Goal: Information Seeking & Learning: Learn about a topic

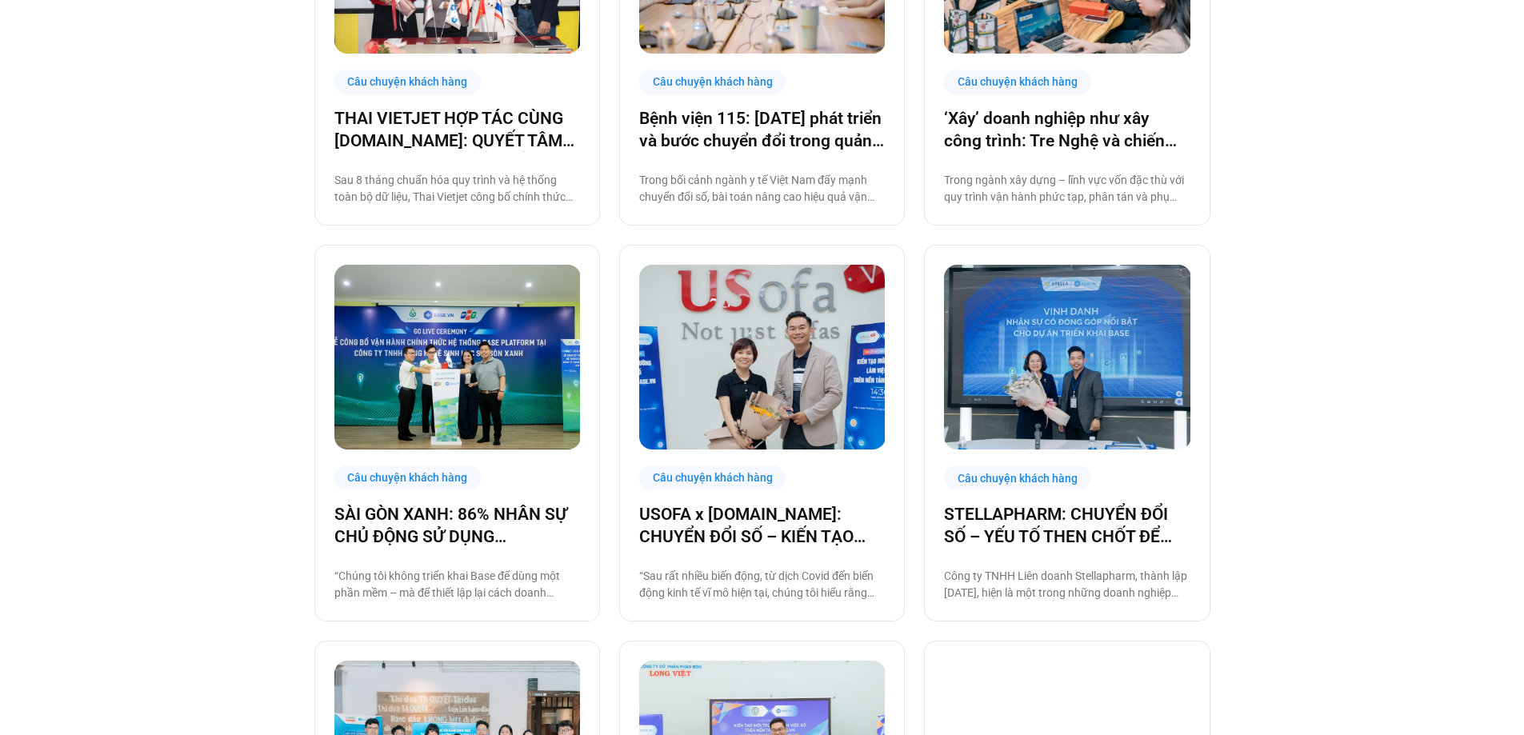
scroll to position [880, 0]
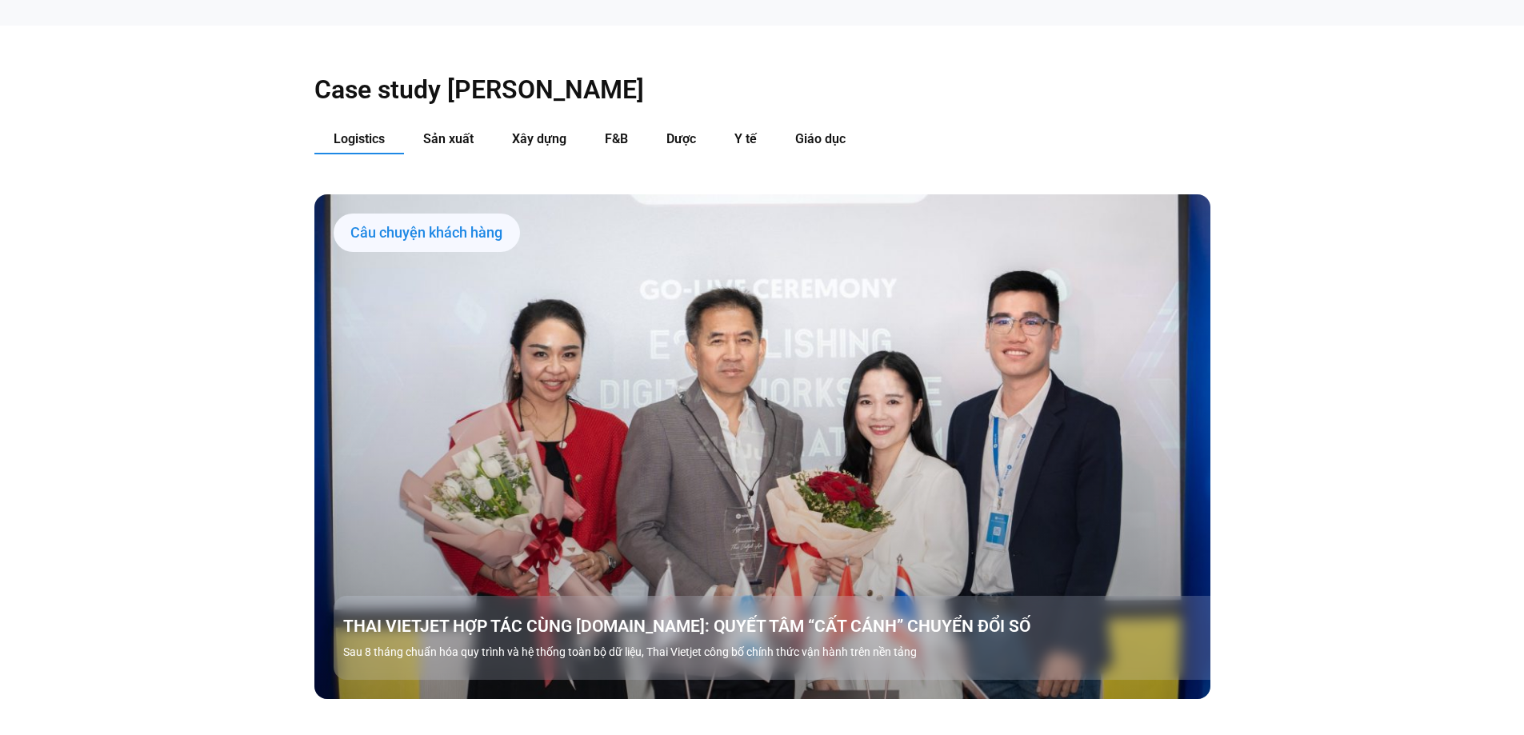
scroll to position [1840, 0]
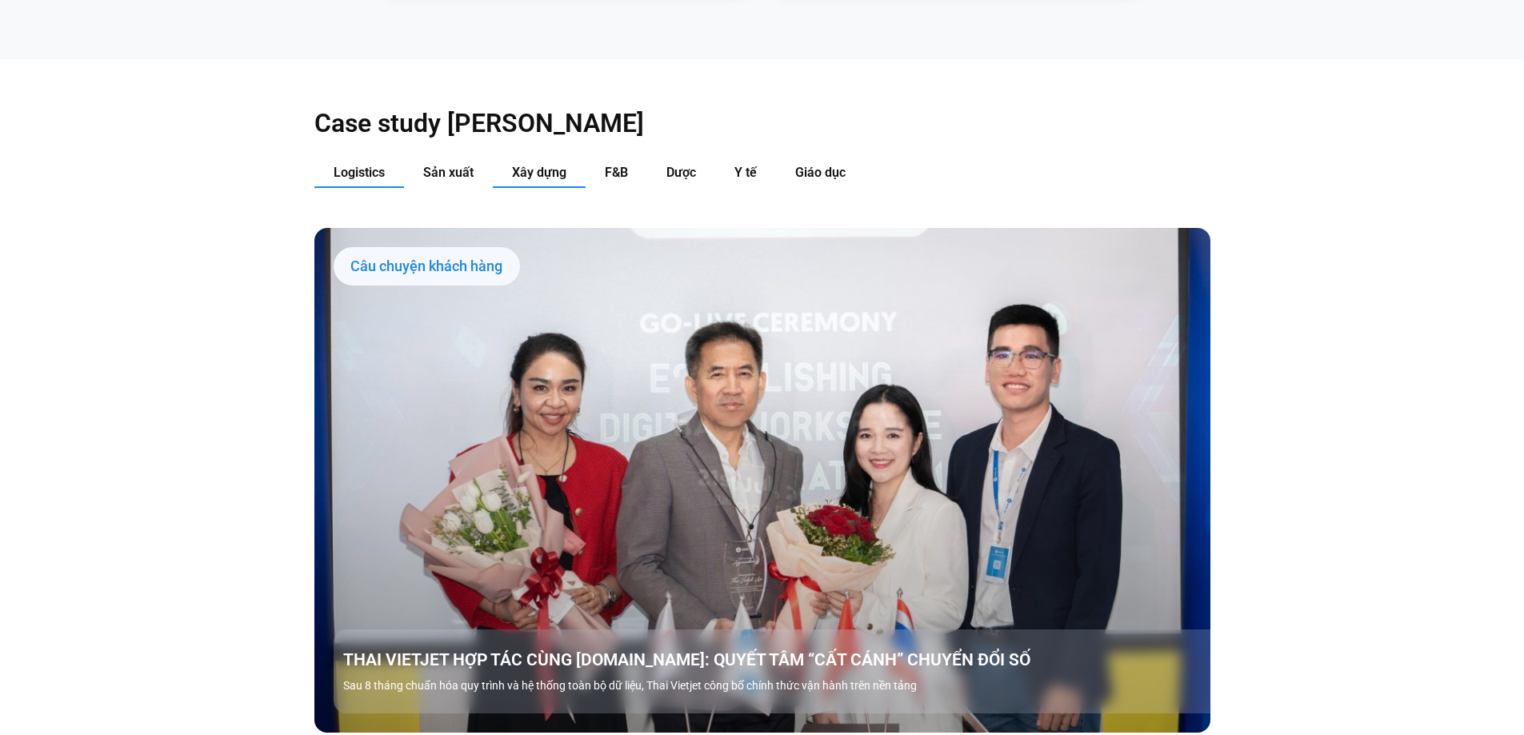
click at [524, 165] on span "Xây dựng" at bounding box center [539, 172] width 54 height 15
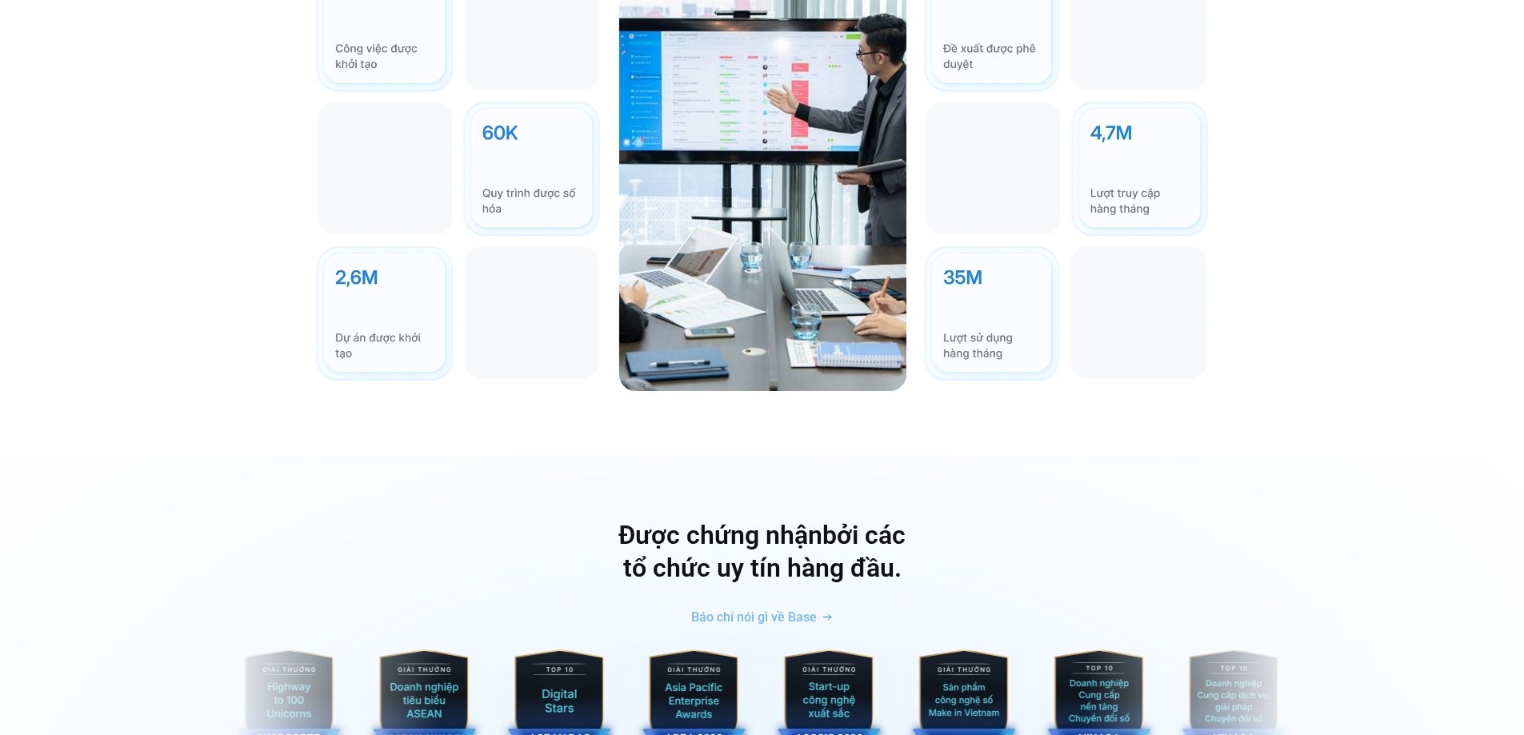
scroll to position [5360, 0]
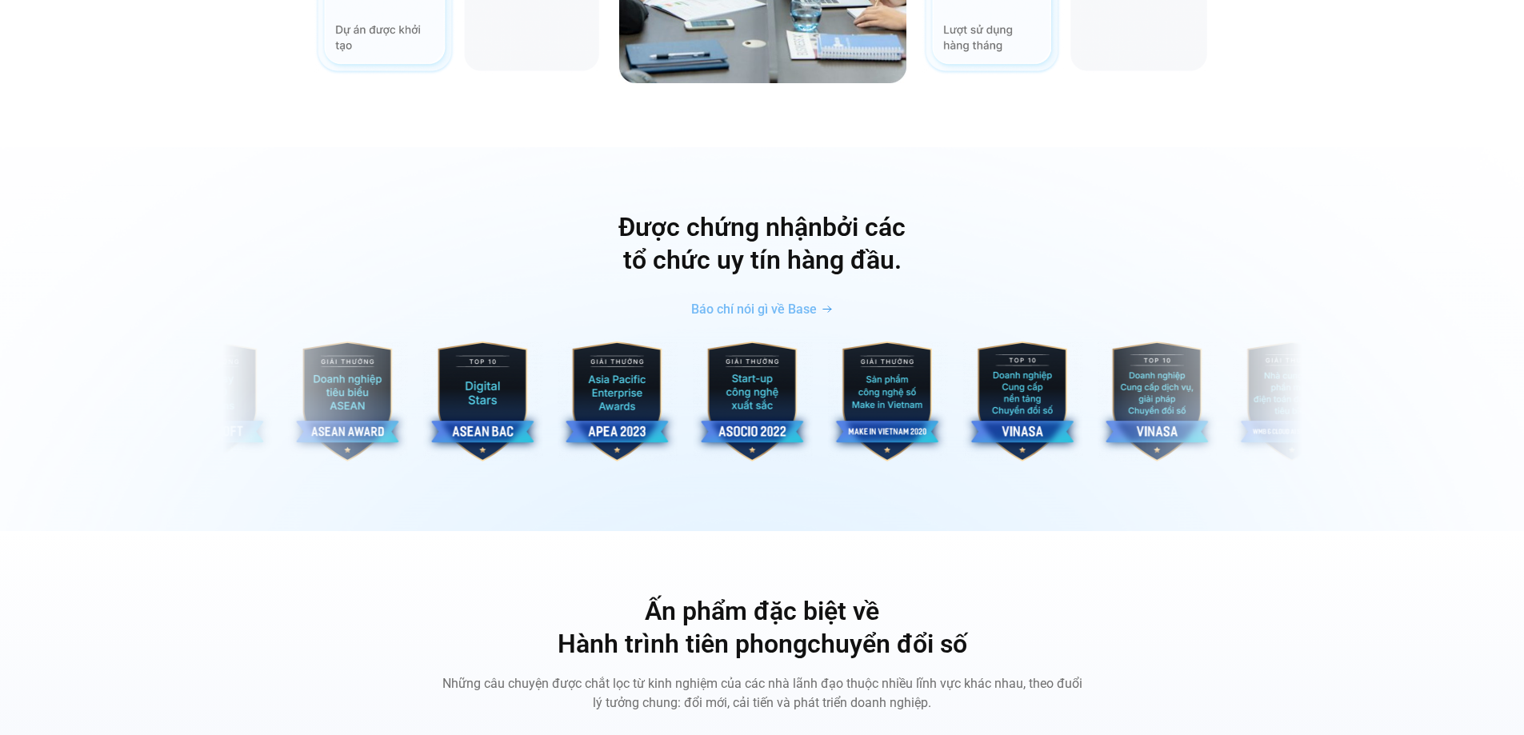
click at [558, 342] on img "1 / 10" at bounding box center [618, 402] width 120 height 120
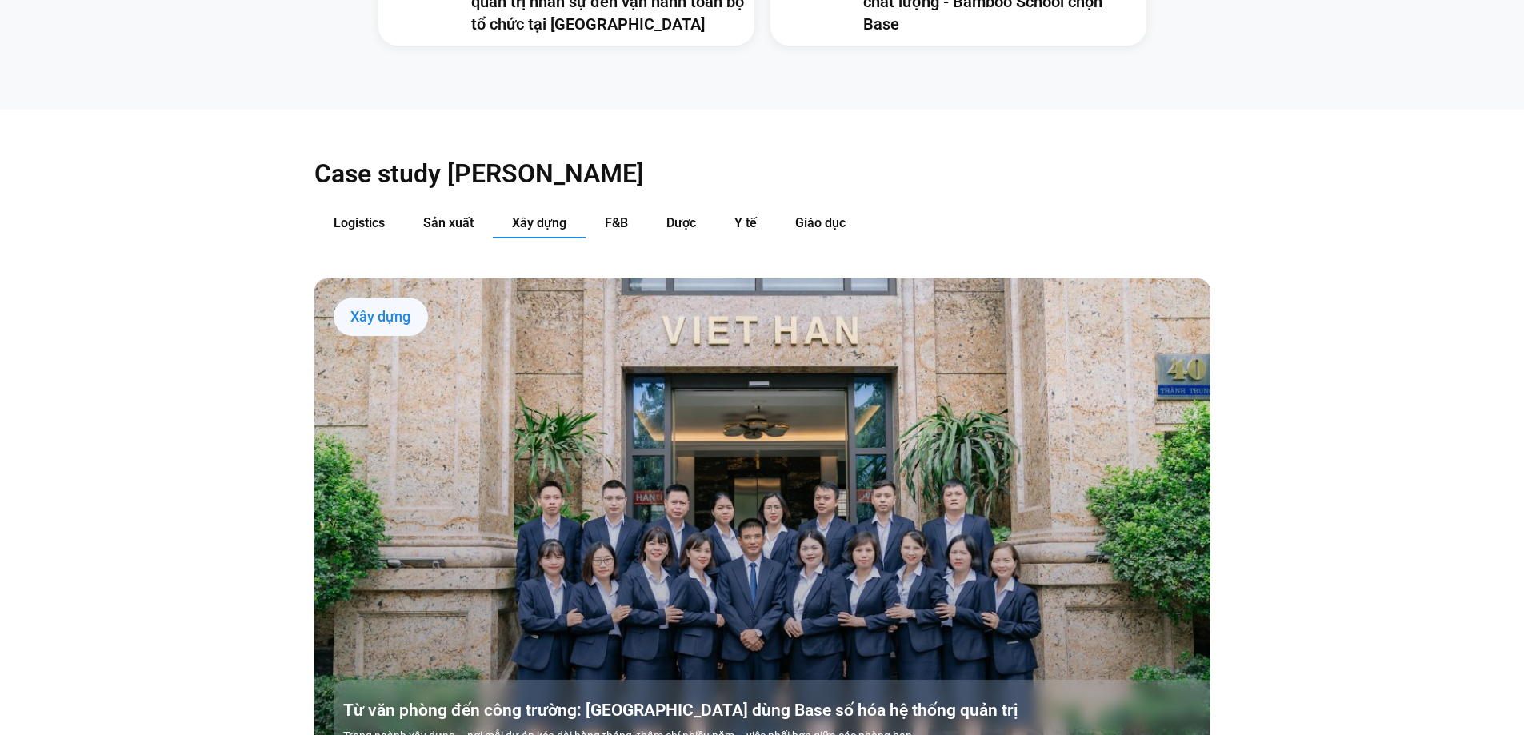
scroll to position [1828, 0]
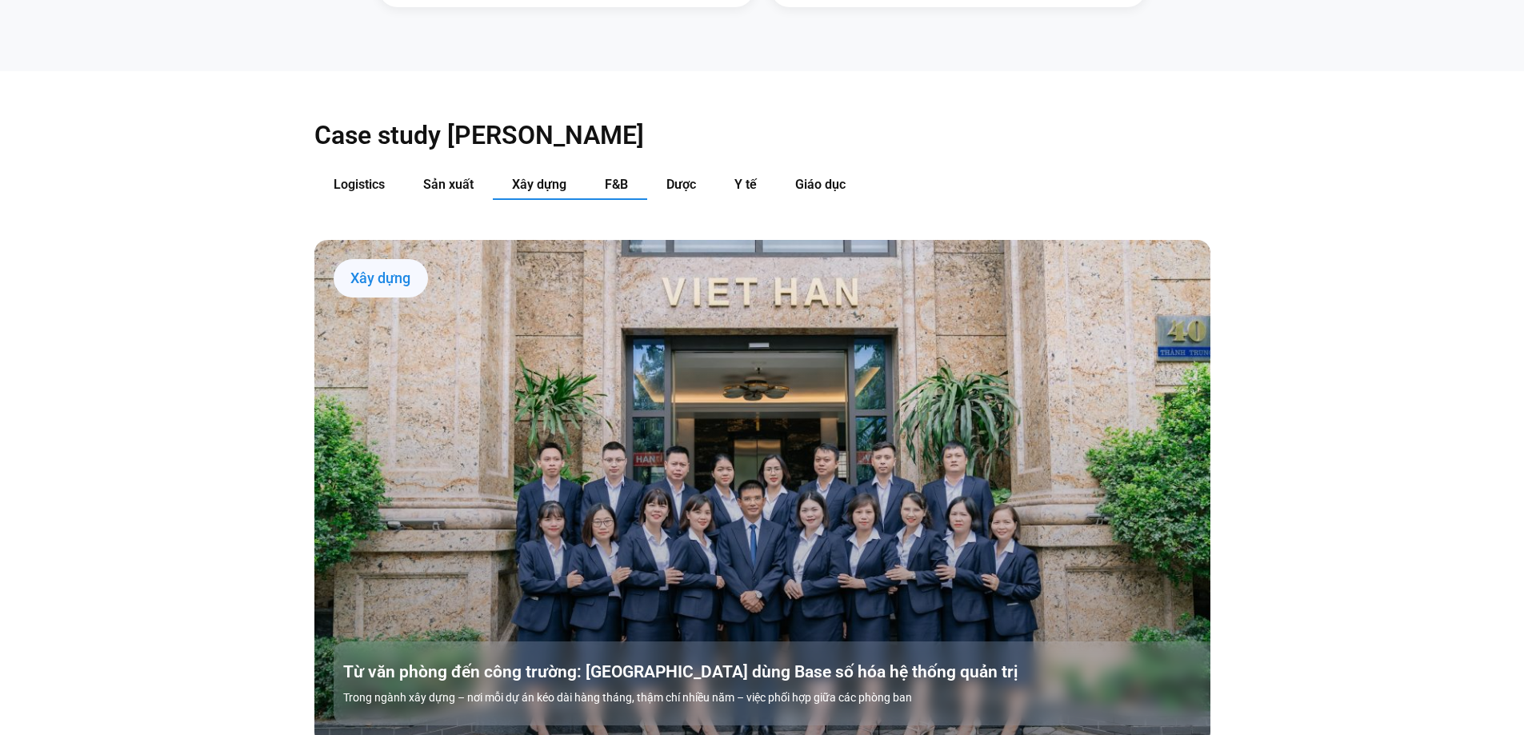
click at [630, 170] on button "F&B" at bounding box center [617, 185] width 62 height 30
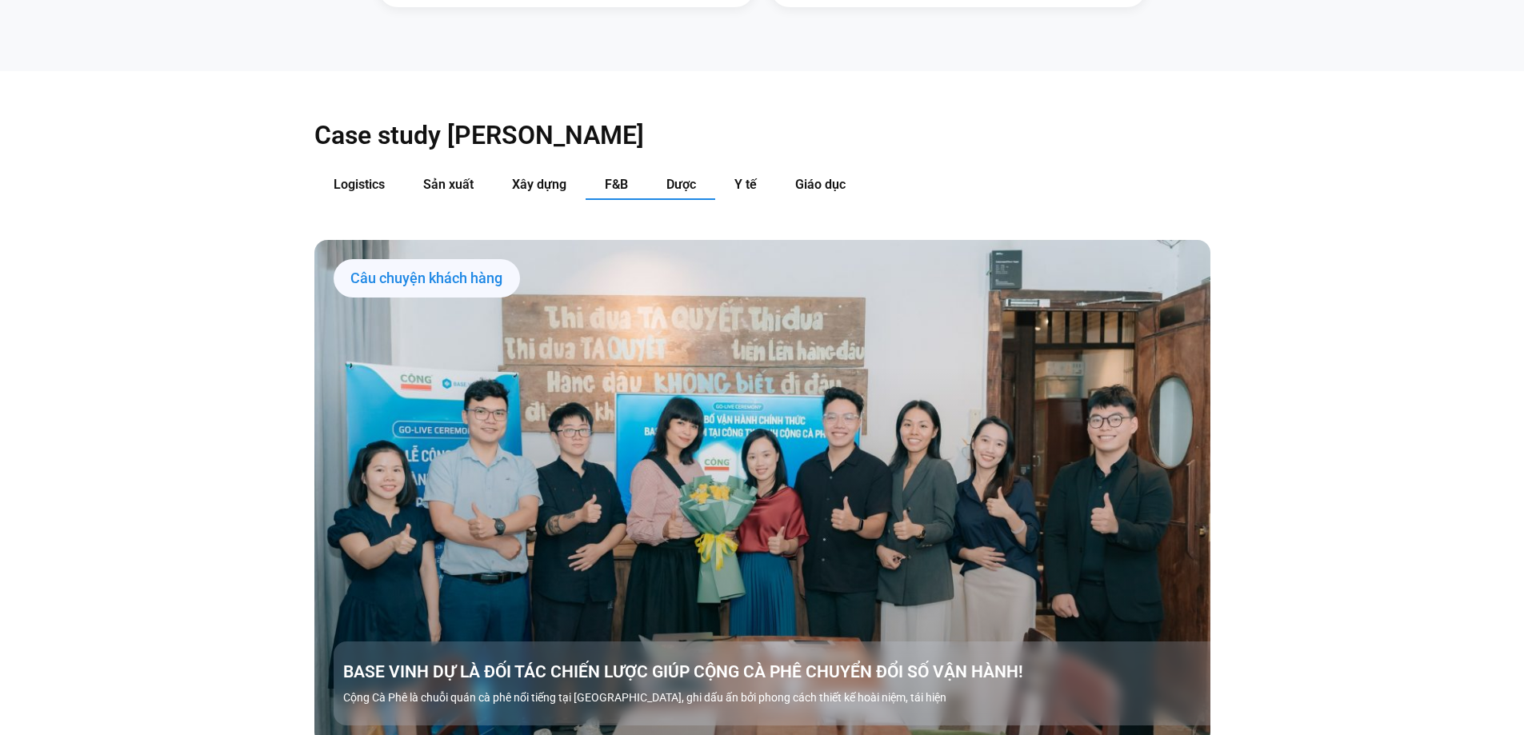
click at [675, 177] on span "Dược" at bounding box center [681, 184] width 30 height 15
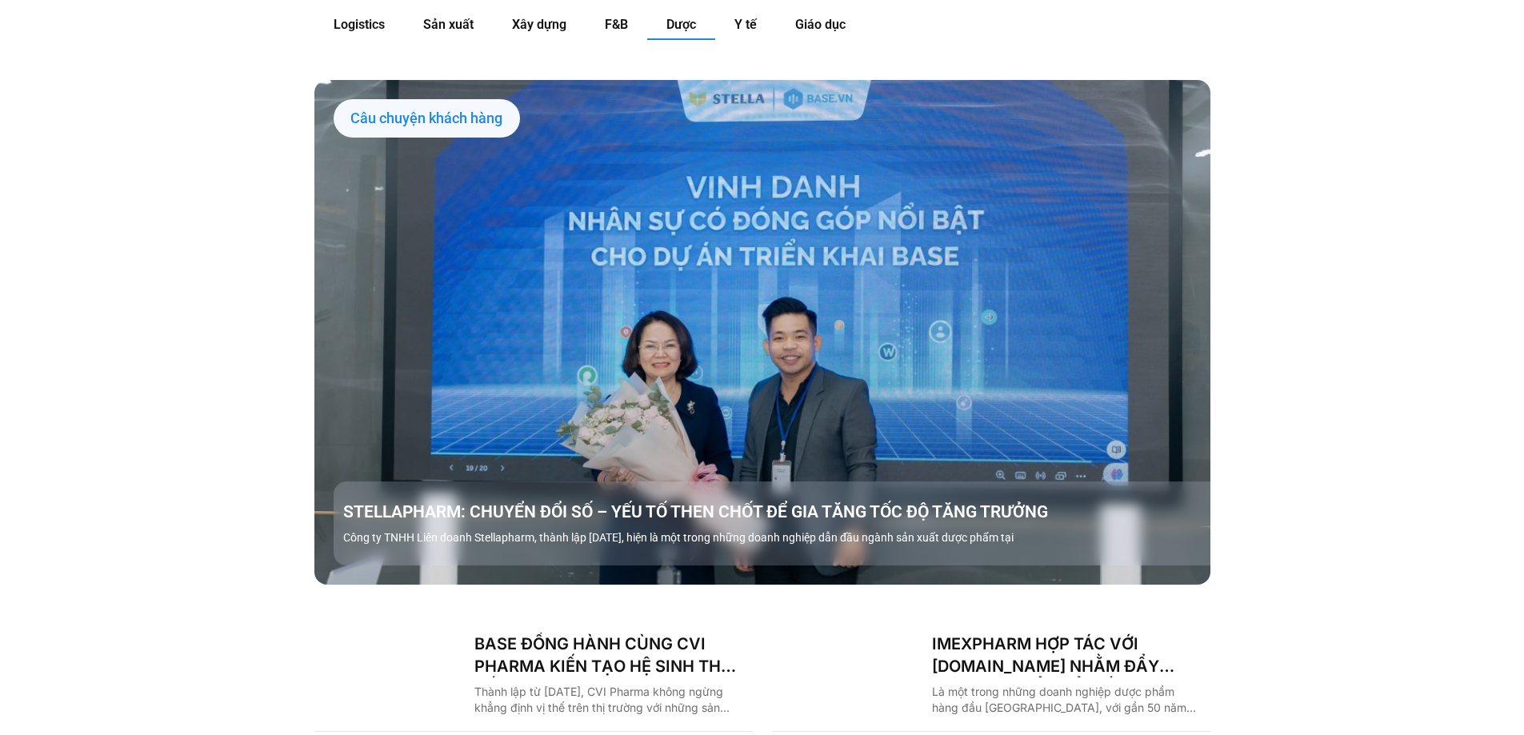
scroll to position [1908, 0]
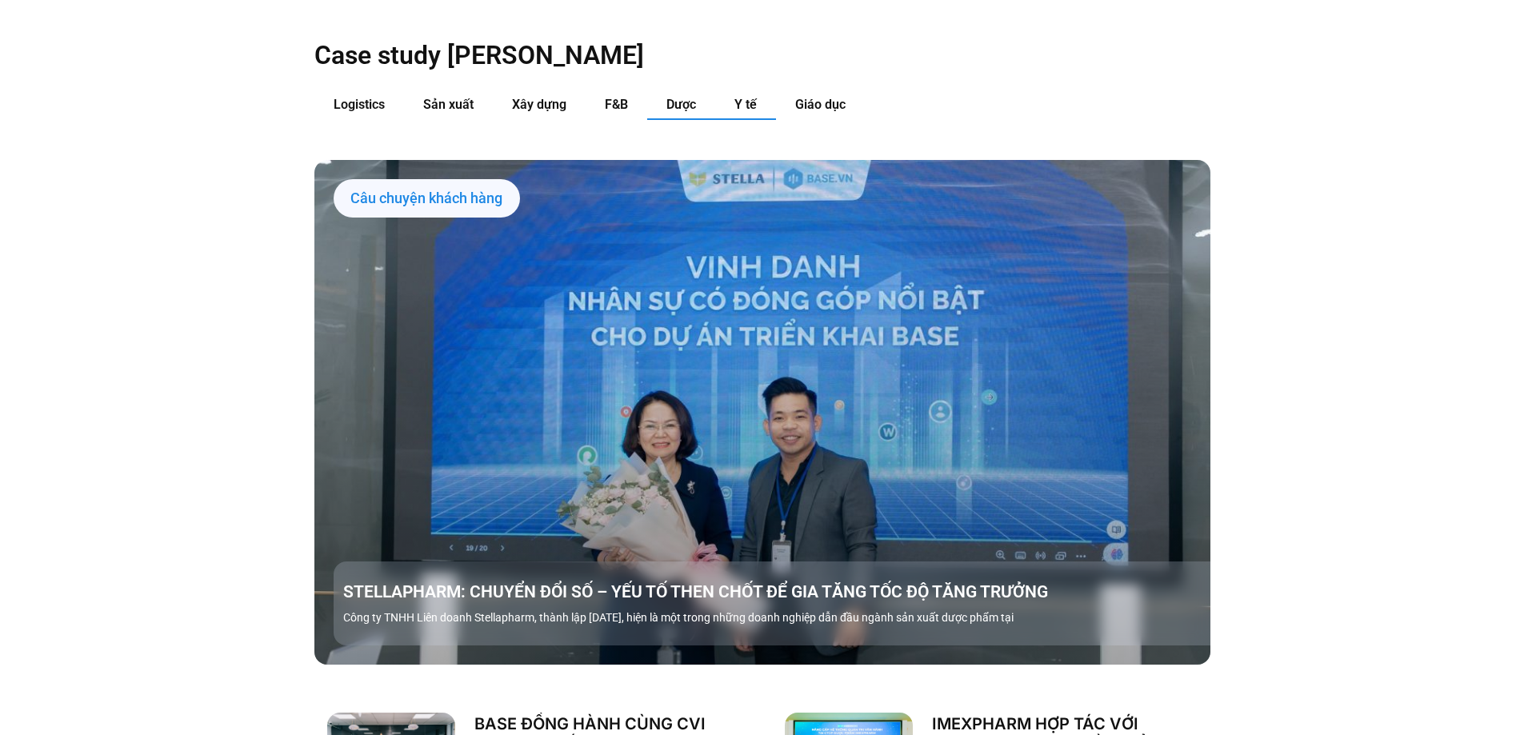
click at [754, 97] on span "Y tế" at bounding box center [745, 104] width 22 height 15
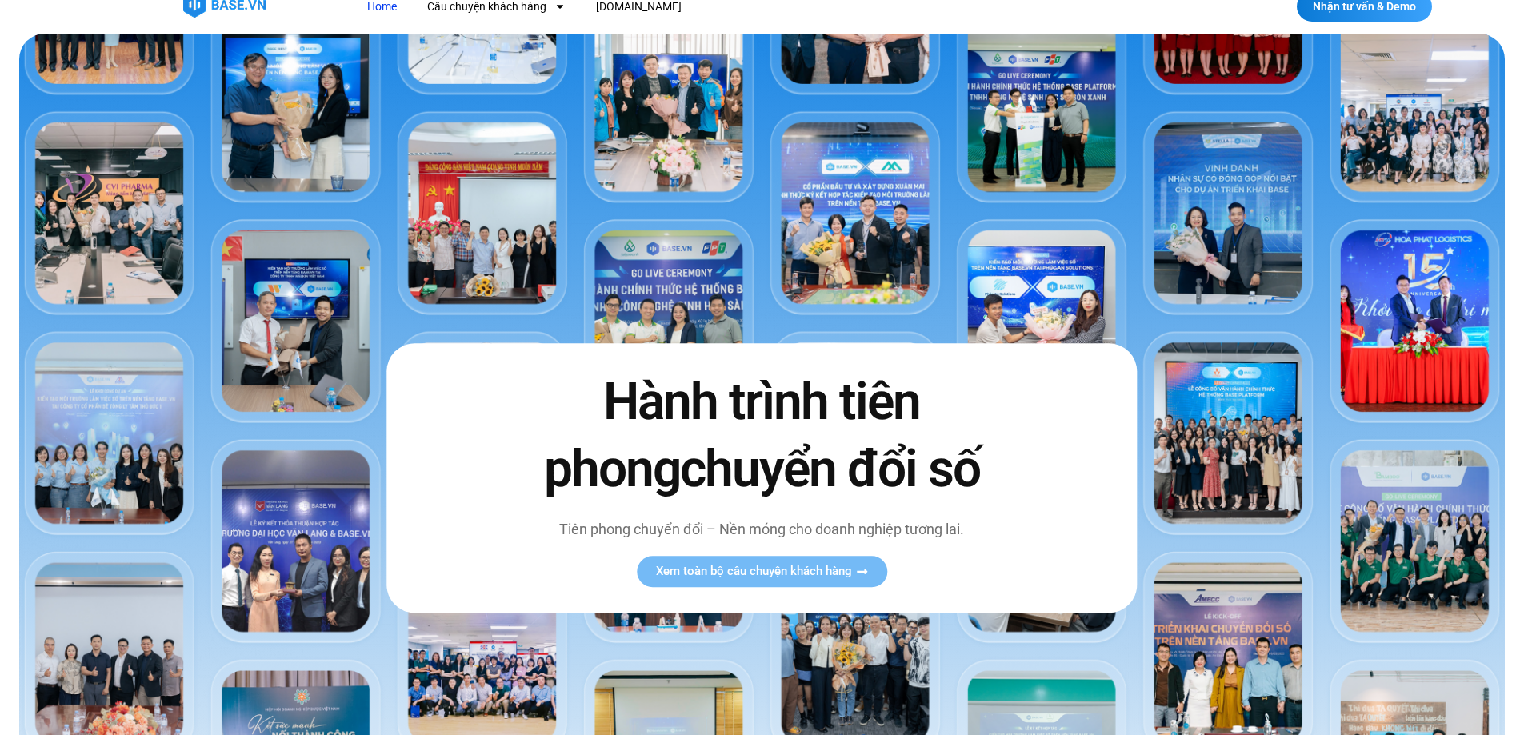
scroll to position [0, 0]
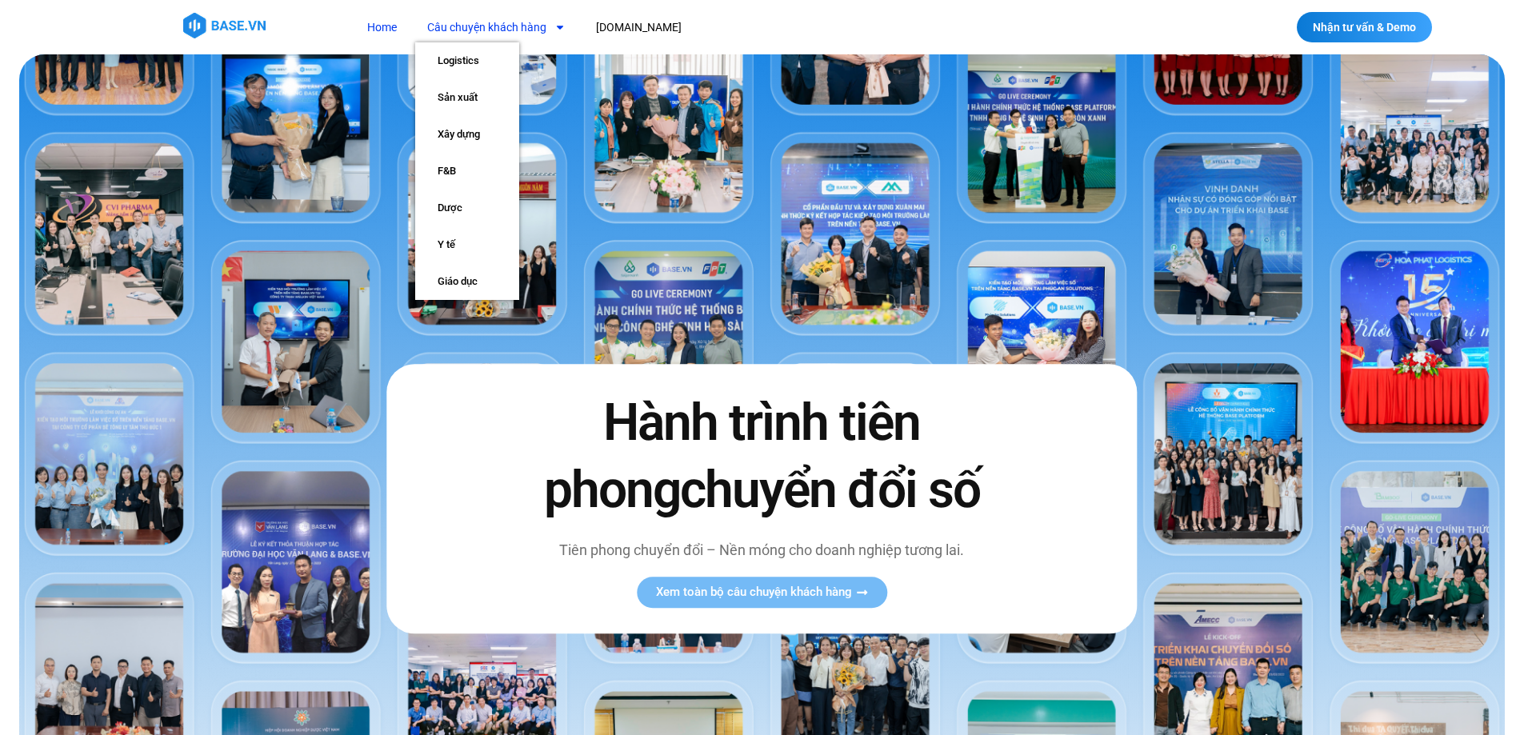
click at [548, 26] on span "Menu" at bounding box center [555, 27] width 19 height 27
click at [465, 137] on link "Xây dựng" at bounding box center [467, 134] width 104 height 37
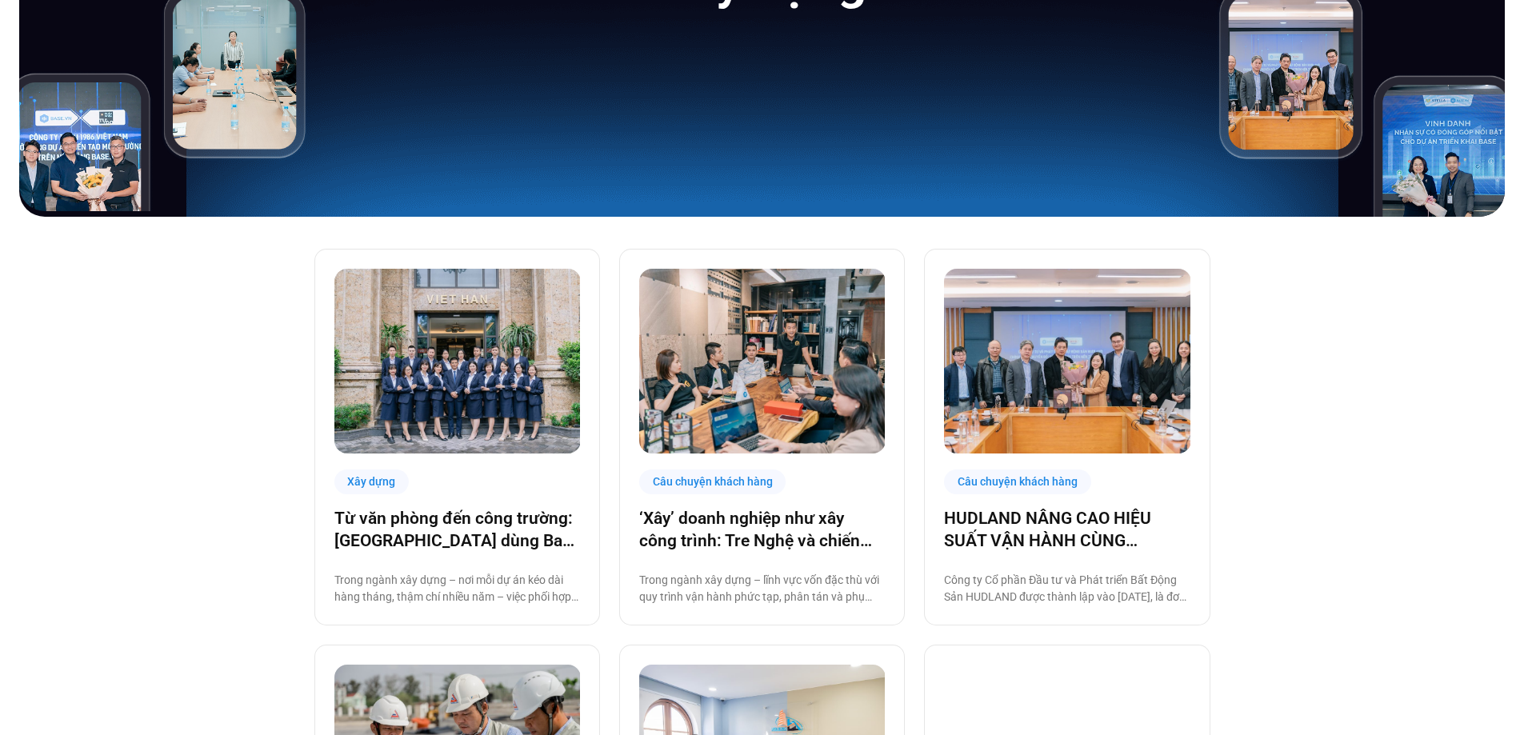
scroll to position [320, 0]
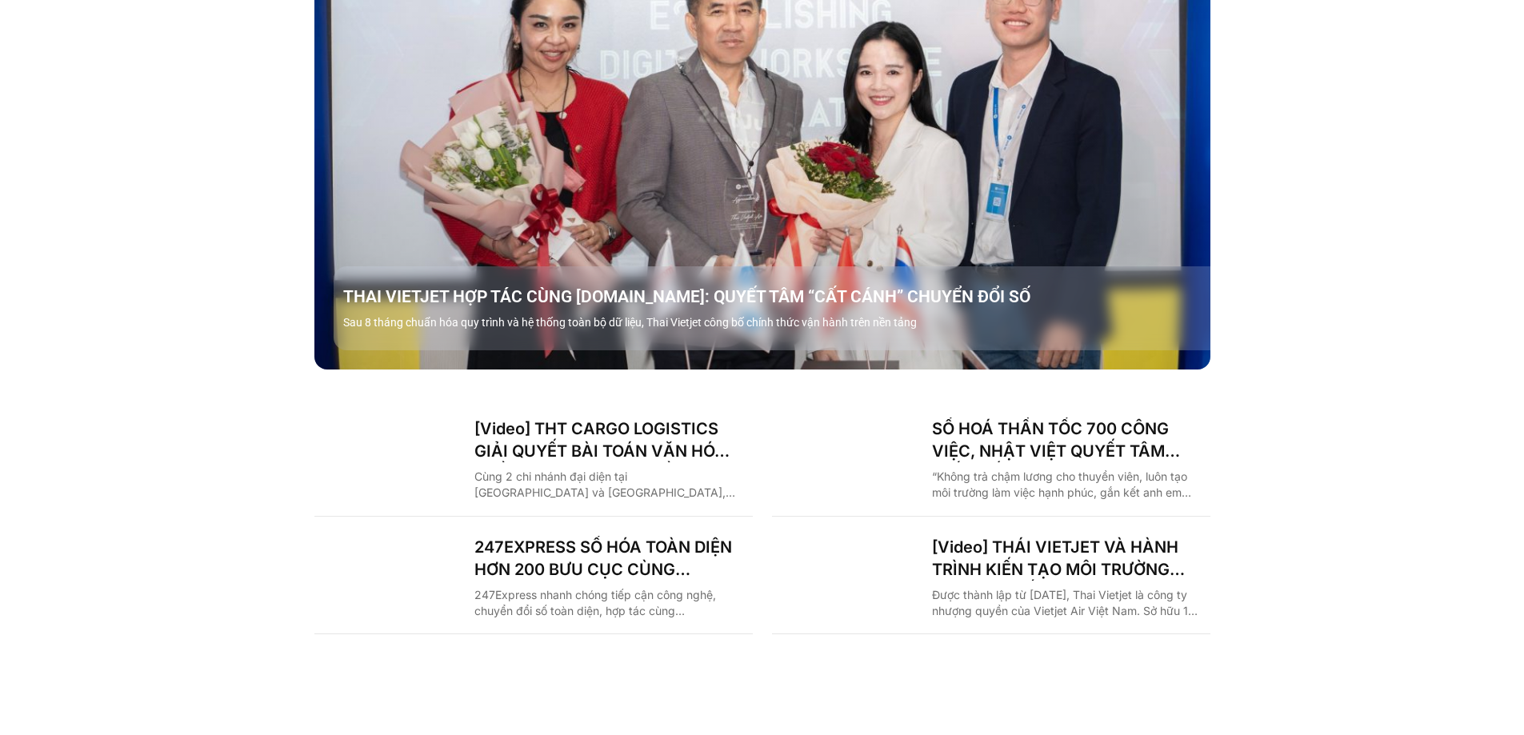
scroll to position [2240, 0]
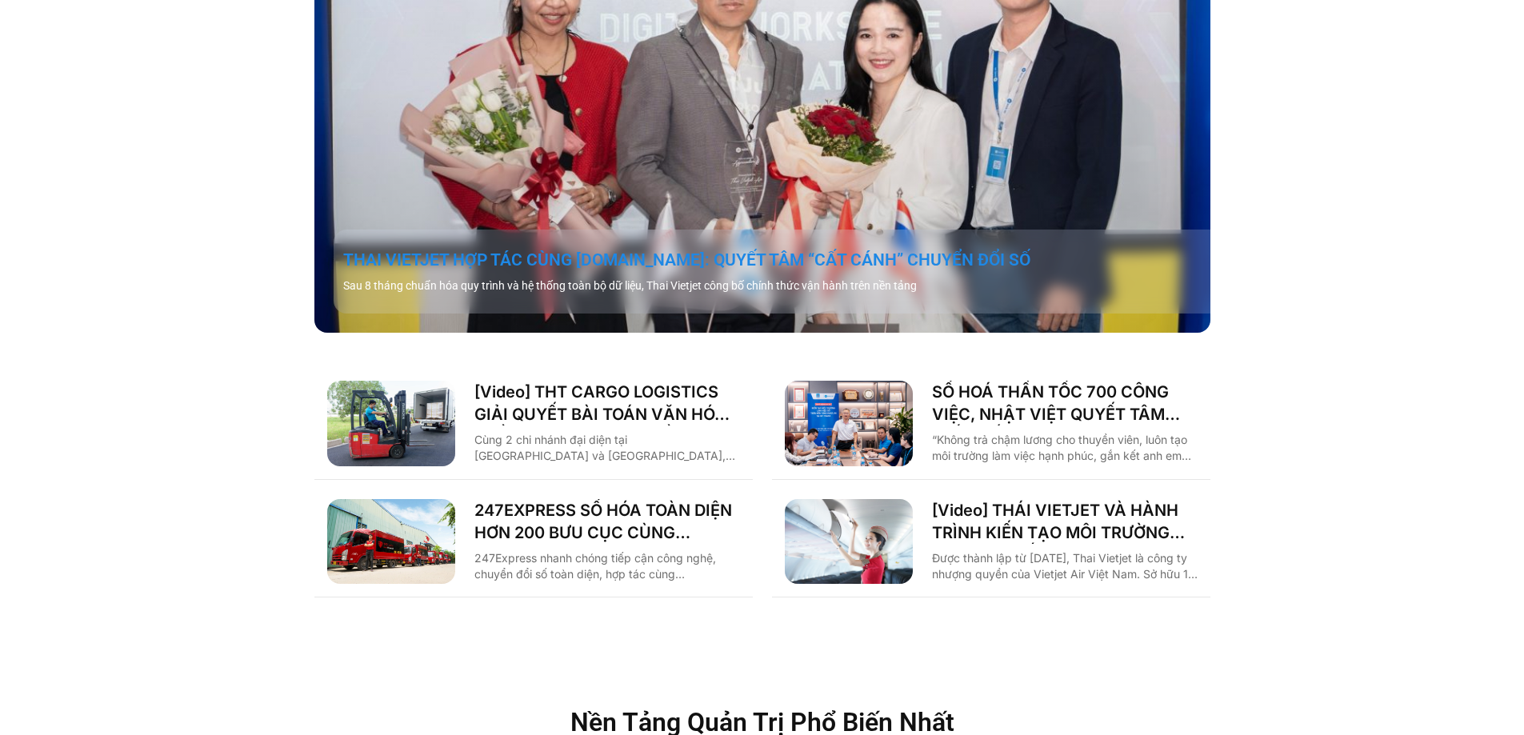
click at [534, 249] on link "THAI VIETJET HỢP TÁC CÙNG [DOMAIN_NAME]: QUYẾT TÂM “CẤT CÁNH” CHUYỂN ĐỔI SỐ" at bounding box center [781, 260] width 877 height 22
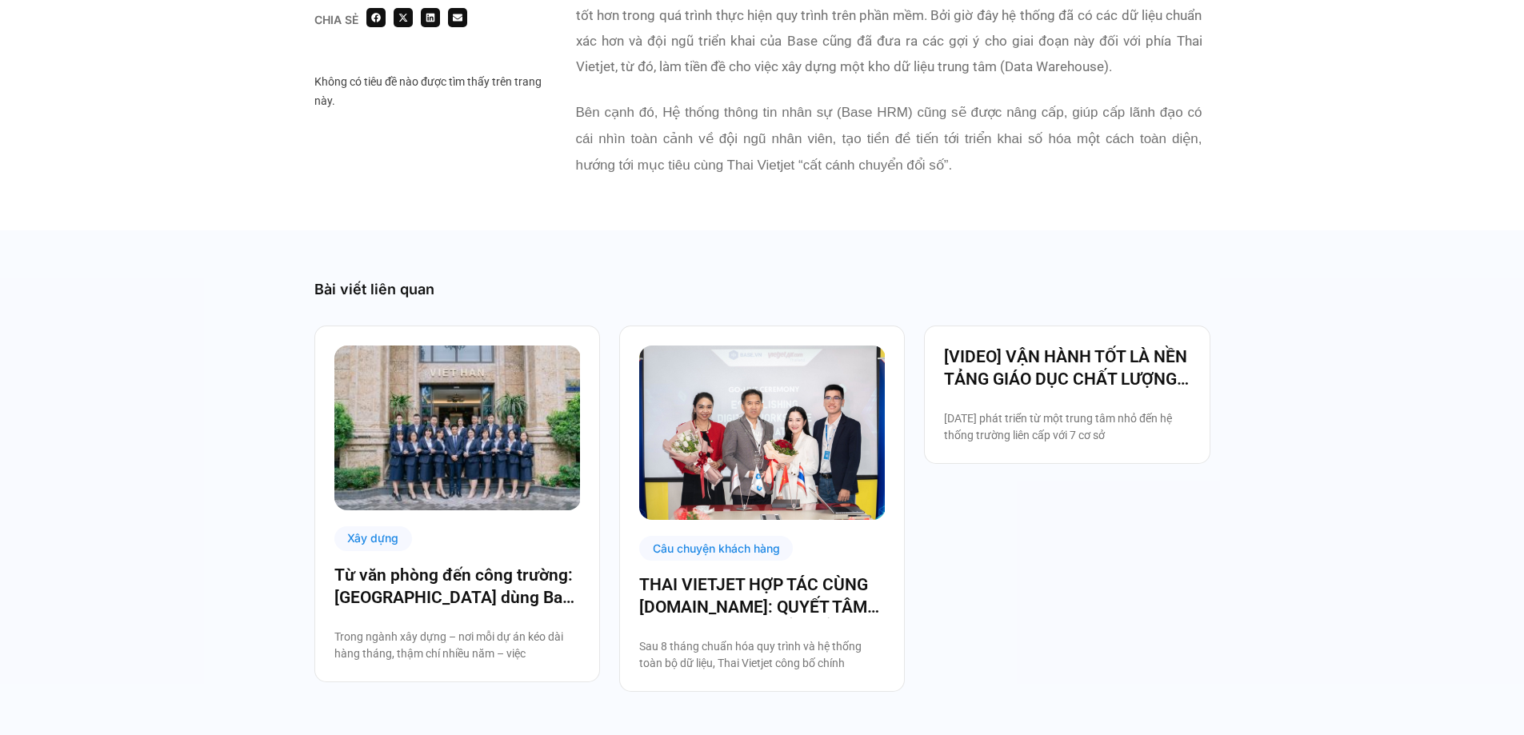
scroll to position [3520, 0]
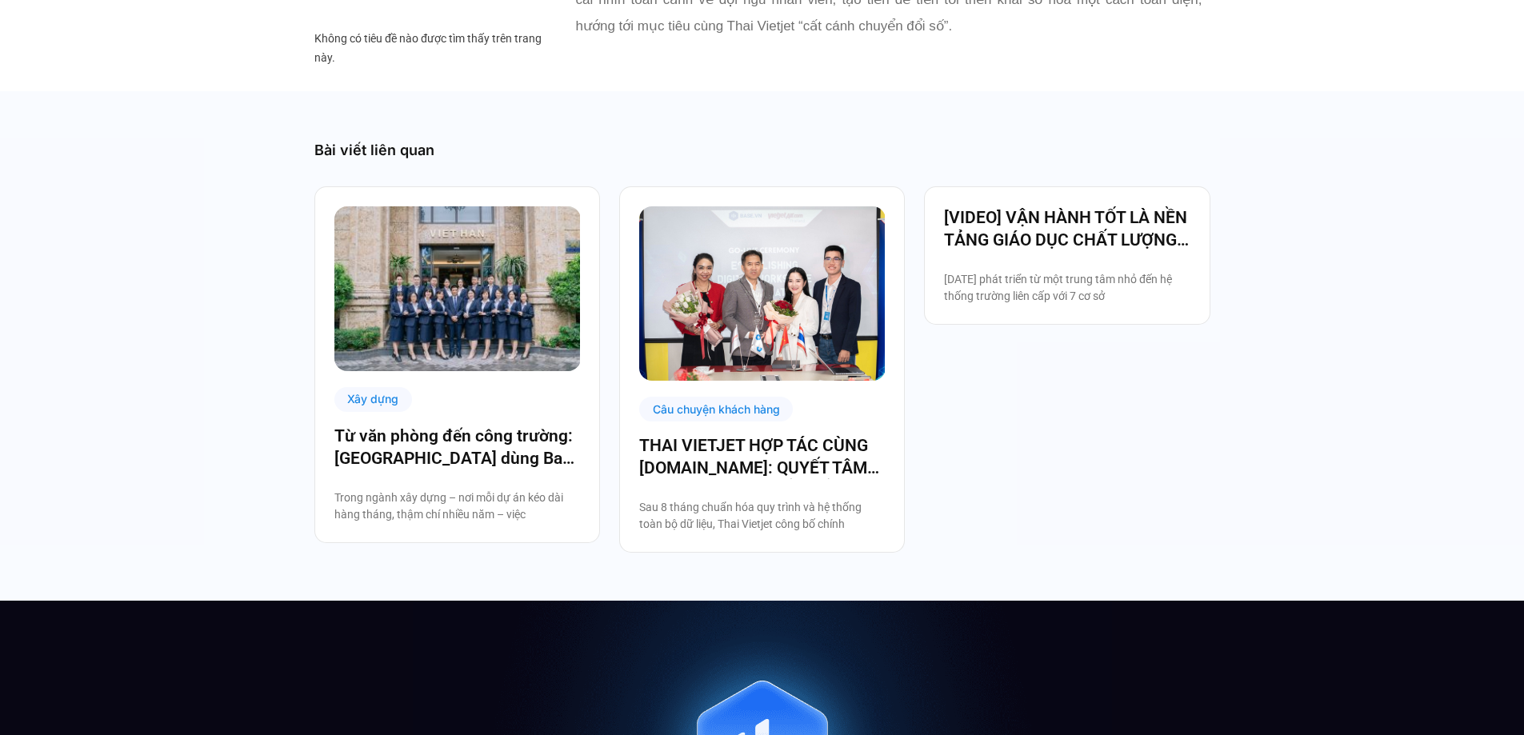
click at [424, 239] on img at bounding box center [457, 288] width 246 height 165
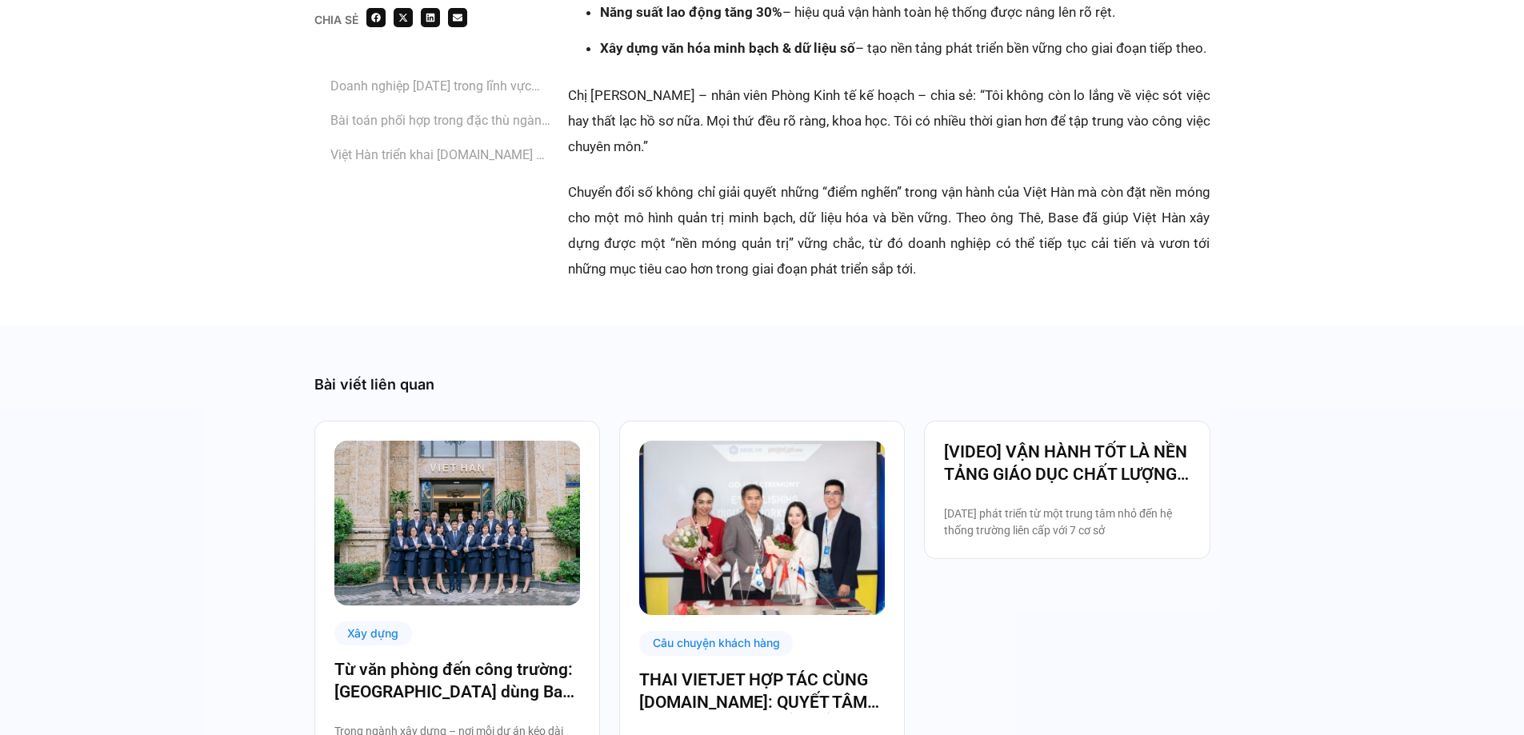
scroll to position [4080, 0]
